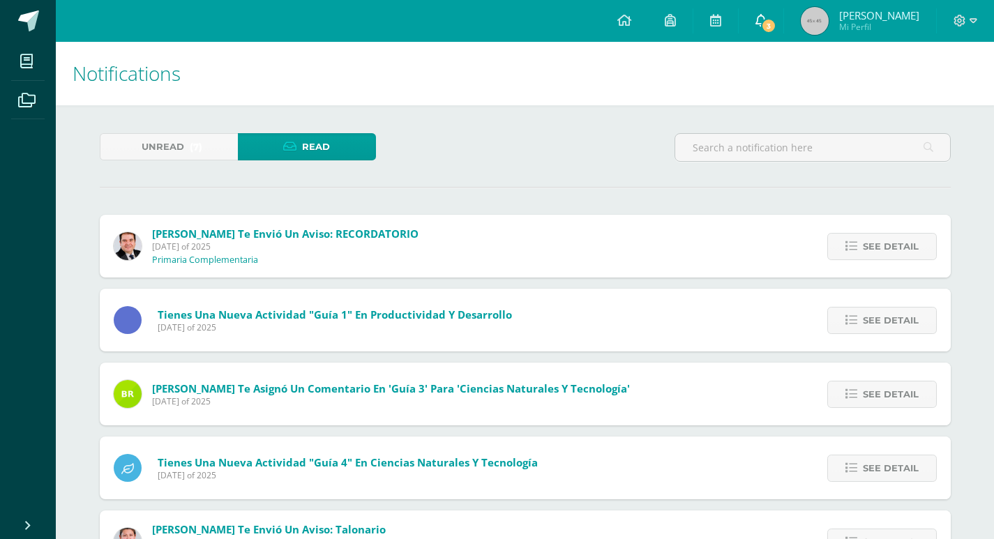
click at [747, 13] on link "3" at bounding box center [761, 21] width 45 height 42
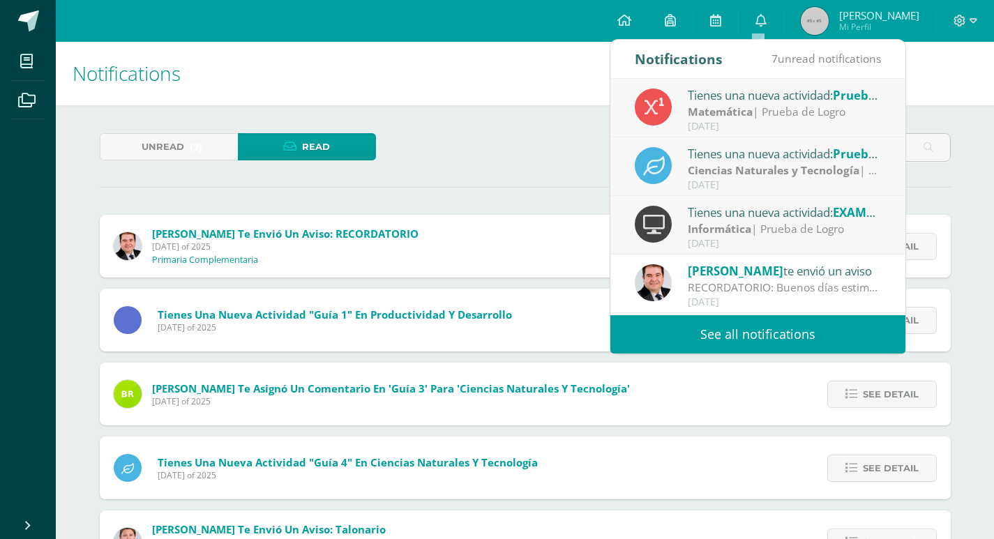
click at [738, 118] on strong "Matemática" at bounding box center [720, 111] width 65 height 15
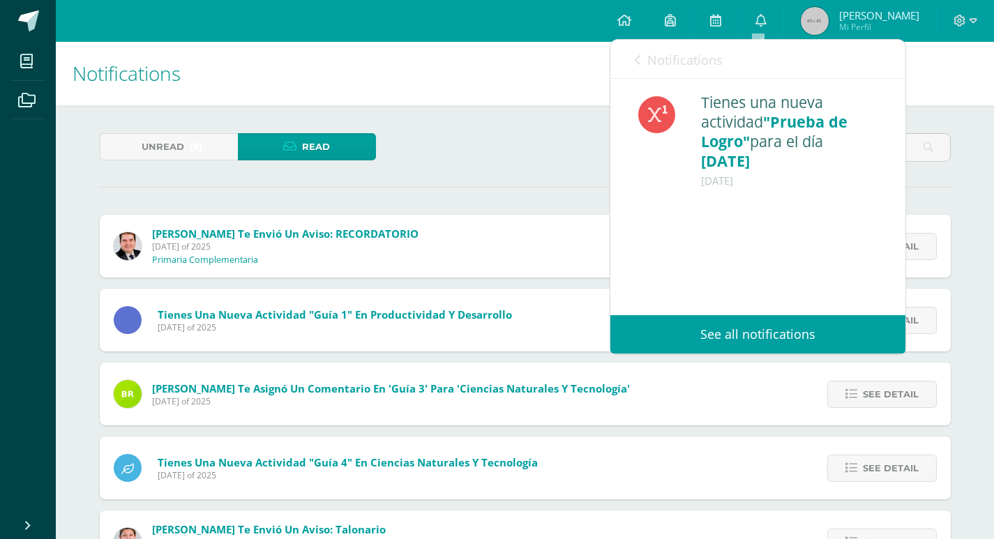
click at [676, 53] on span "Notifications" at bounding box center [685, 60] width 75 height 17
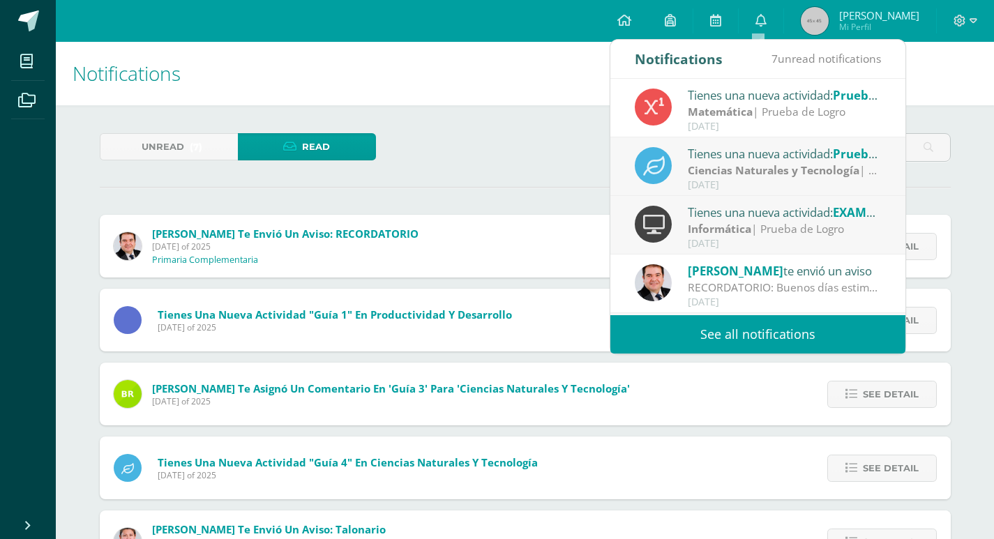
click at [712, 153] on div "Tienes una nueva actividad: Prueba de Logro" at bounding box center [785, 153] width 194 height 18
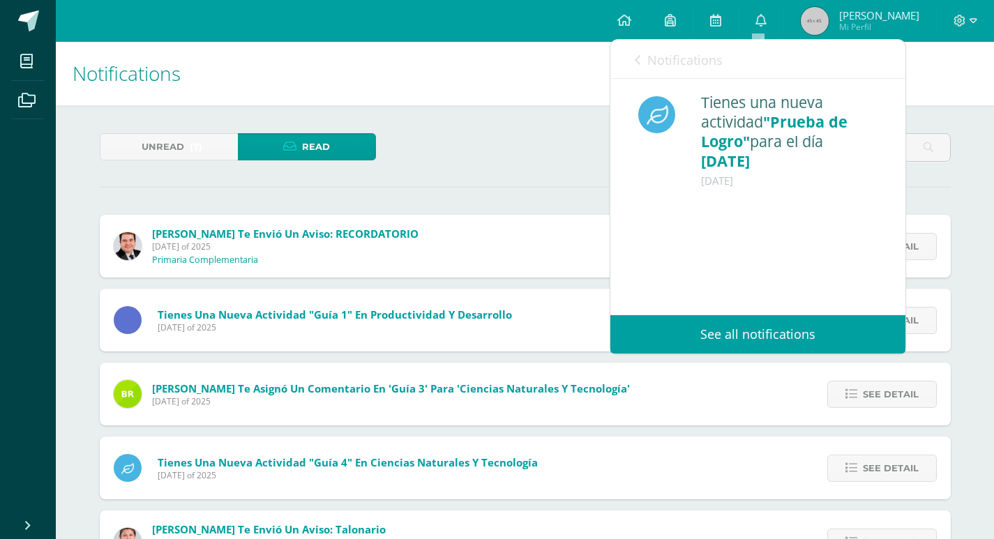
click at [662, 58] on span "Notifications" at bounding box center [685, 60] width 75 height 17
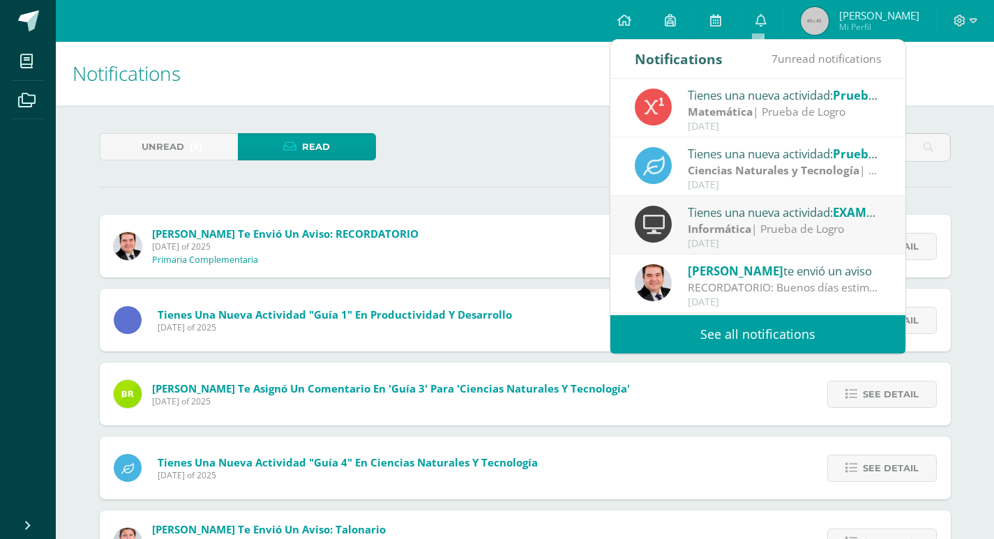
click at [736, 227] on strong "Informática" at bounding box center [720, 228] width 64 height 15
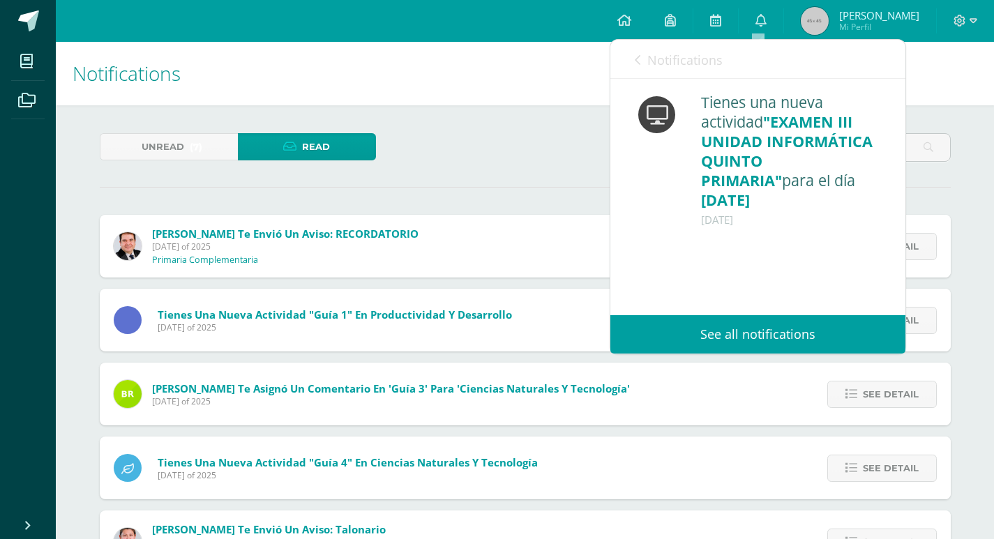
click at [650, 60] on span "Notifications" at bounding box center [685, 60] width 75 height 17
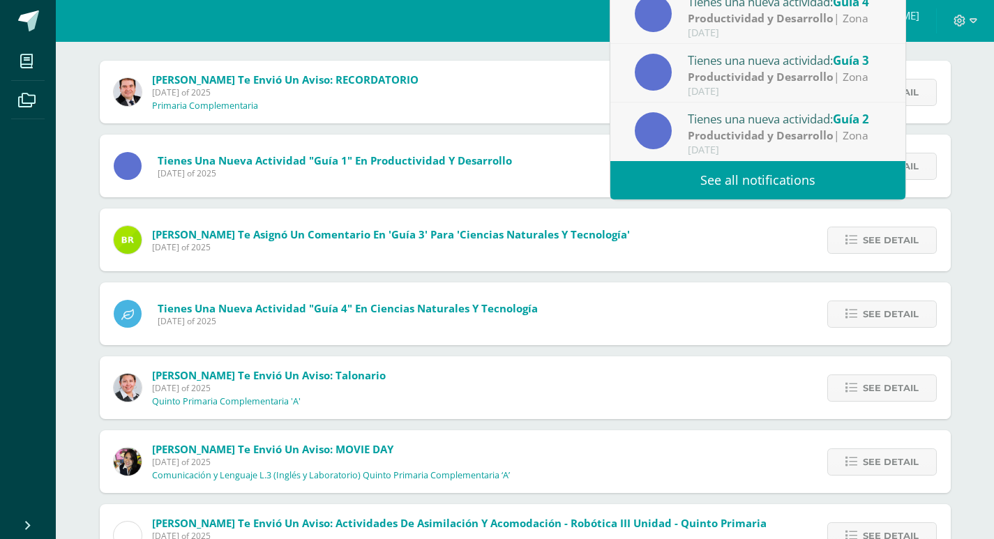
scroll to position [256, 0]
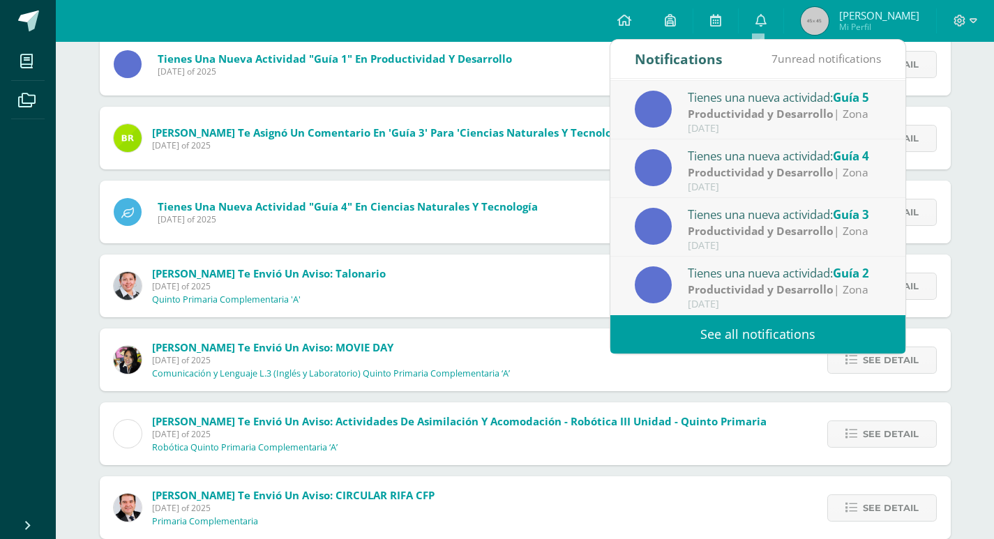
click at [754, 334] on link "See all notifications" at bounding box center [758, 334] width 295 height 38
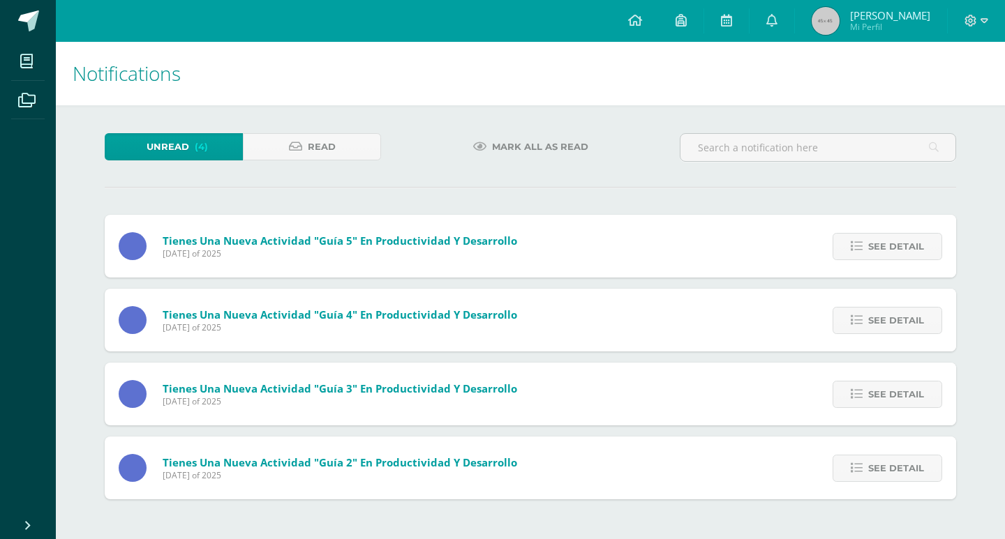
click at [529, 148] on span "Mark all as read" at bounding box center [540, 147] width 96 height 26
click at [306, 152] on link "Read" at bounding box center [312, 146] width 138 height 27
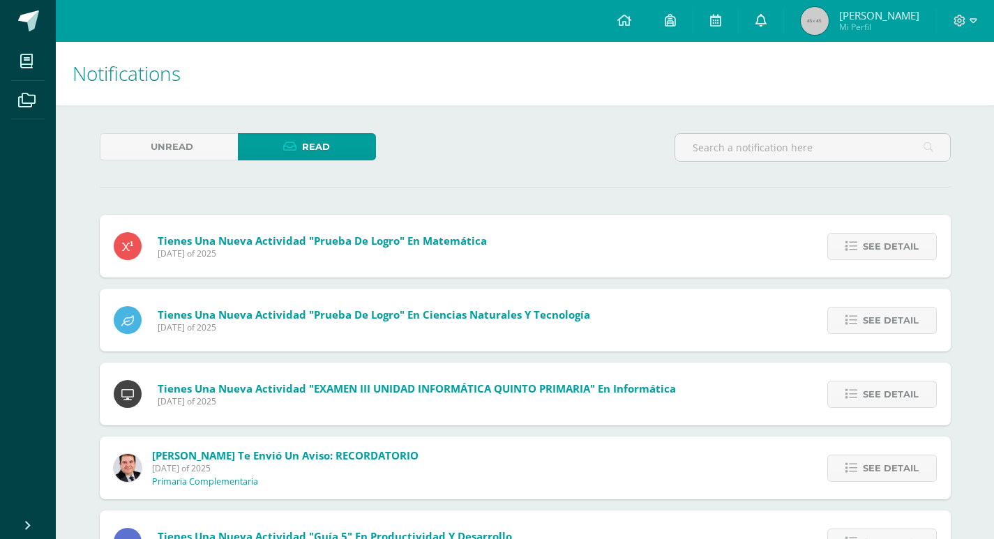
click at [772, 32] on link at bounding box center [761, 21] width 45 height 42
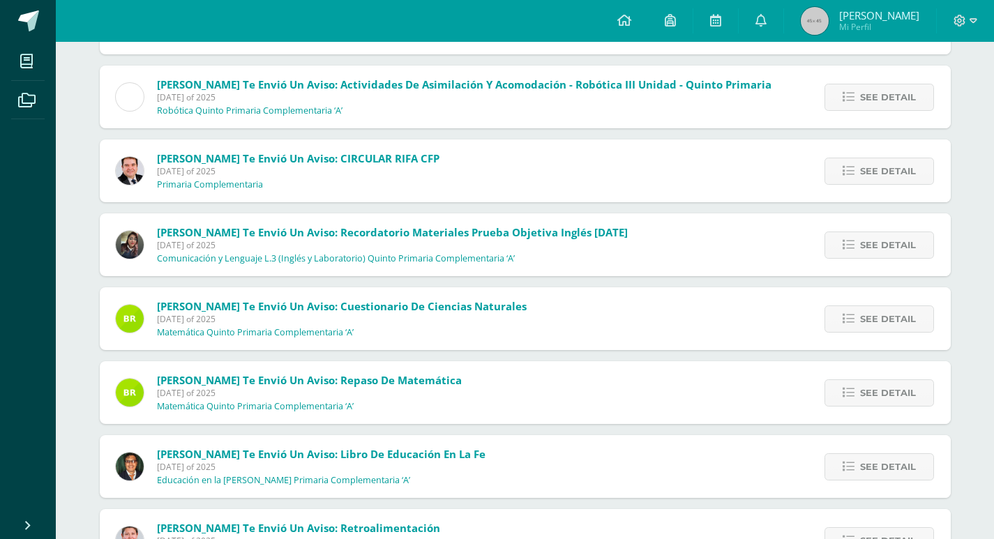
scroll to position [1196, 0]
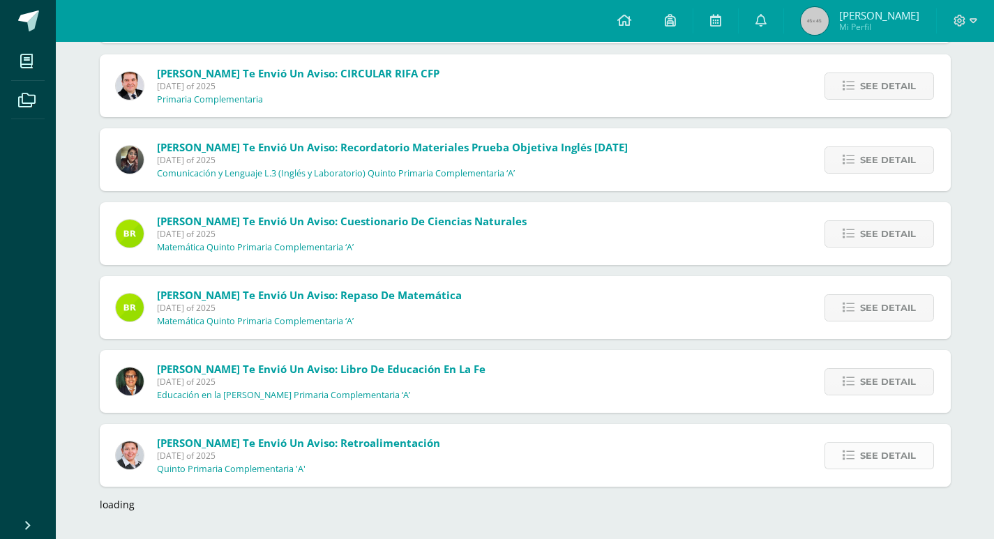
click at [881, 458] on span "See detail" at bounding box center [888, 456] width 56 height 26
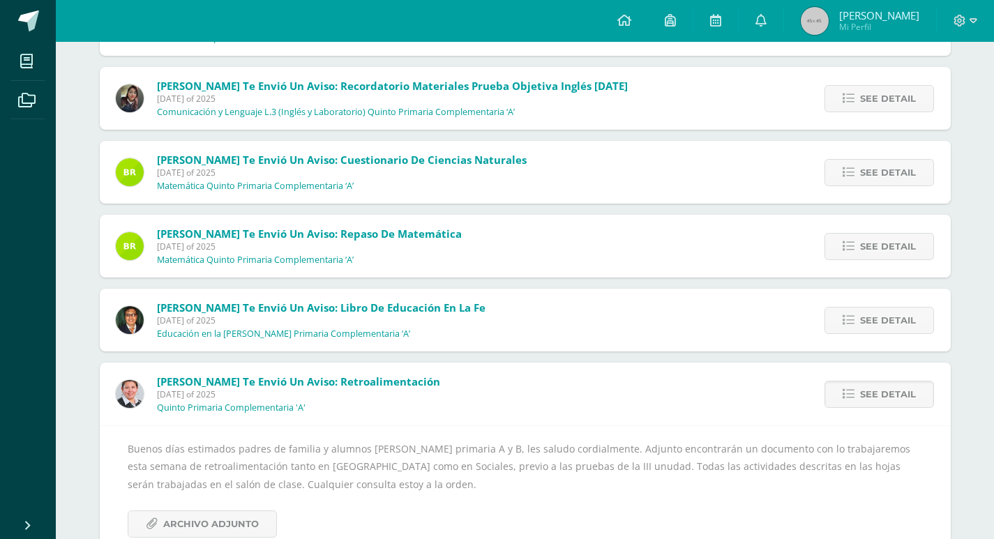
scroll to position [1322, 0]
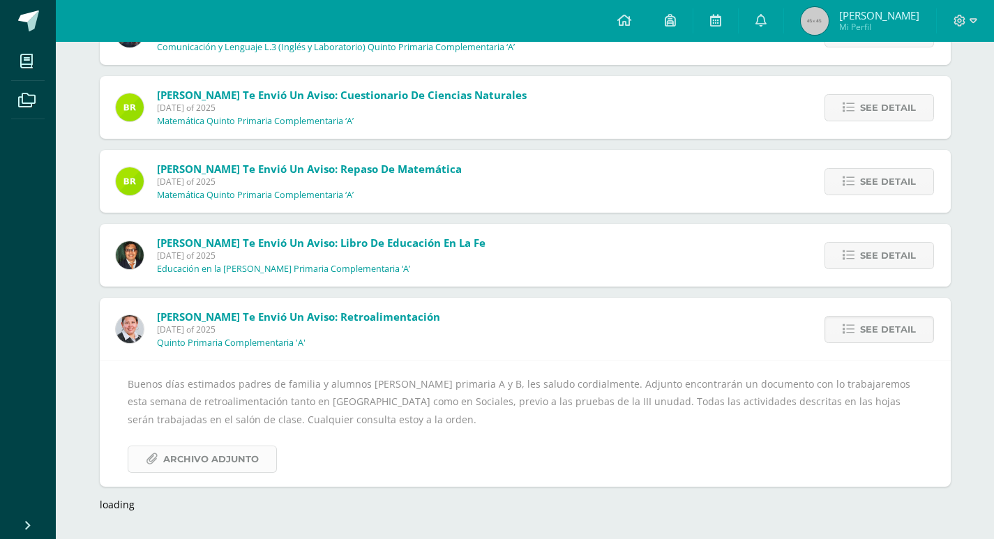
click at [154, 451] on link "Archivo Adjunto" at bounding box center [202, 459] width 149 height 27
